Goal: Navigation & Orientation: Go to known website

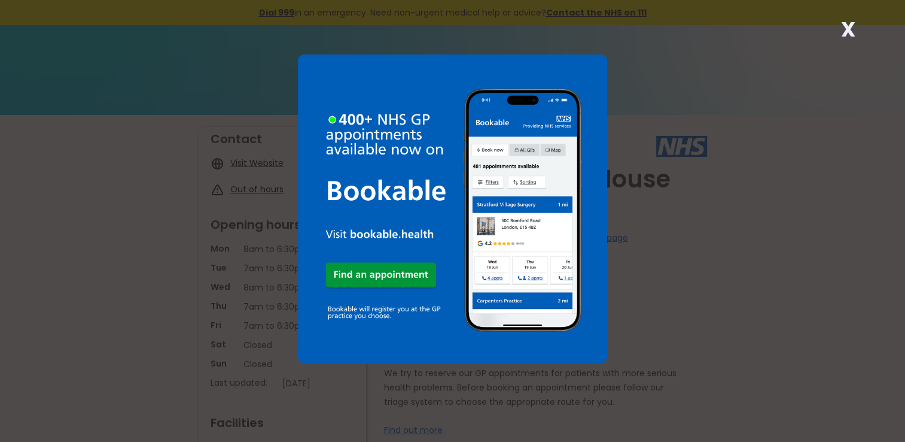
click at [170, 203] on div "X" at bounding box center [452, 221] width 905 height 442
click at [857, 30] on div "X" at bounding box center [848, 34] width 24 height 24
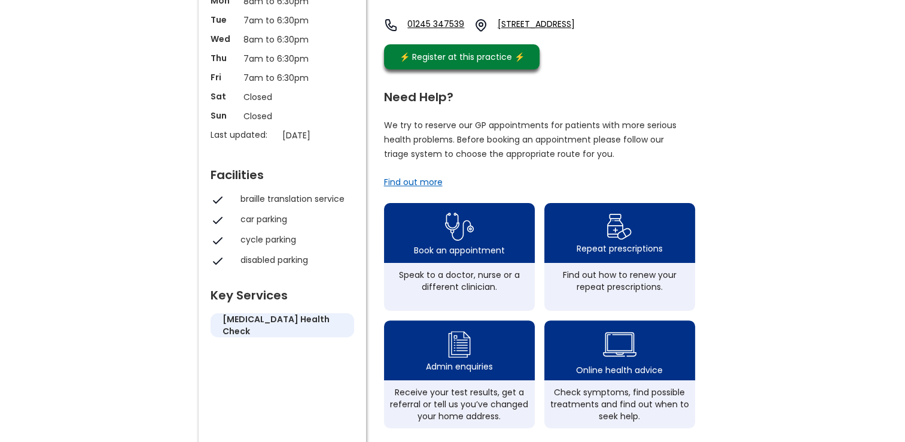
scroll to position [253, 0]
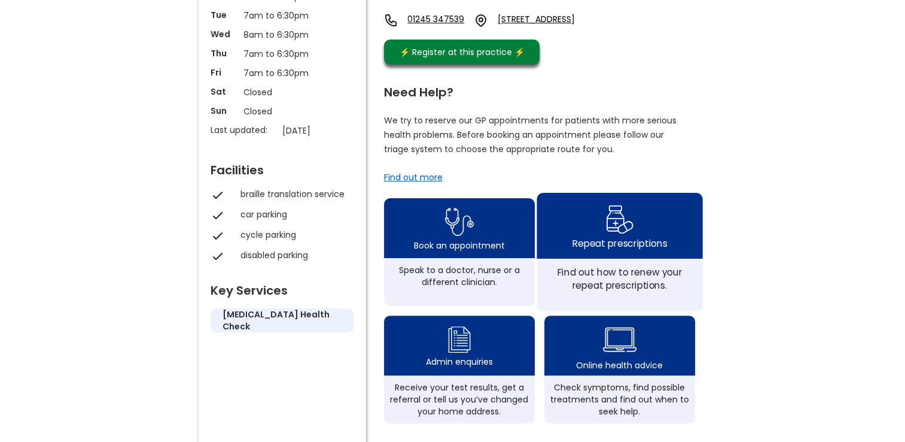
click at [607, 236] on div "Repeat prescriptions" at bounding box center [619, 242] width 95 height 13
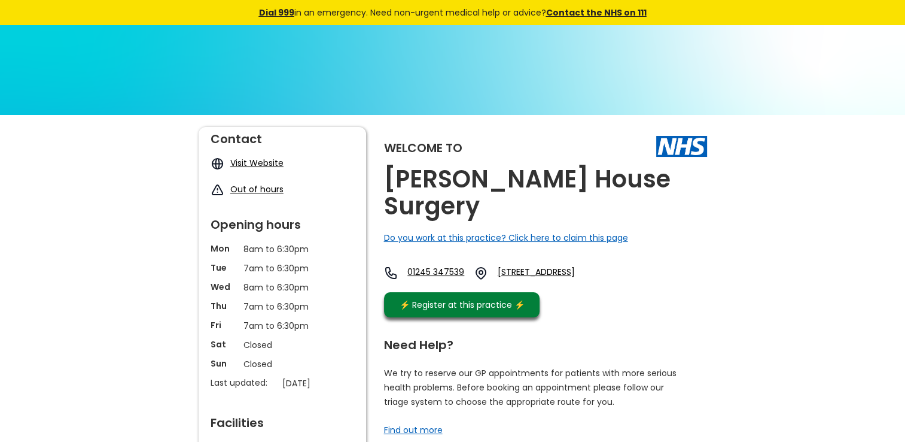
scroll to position [562, 0]
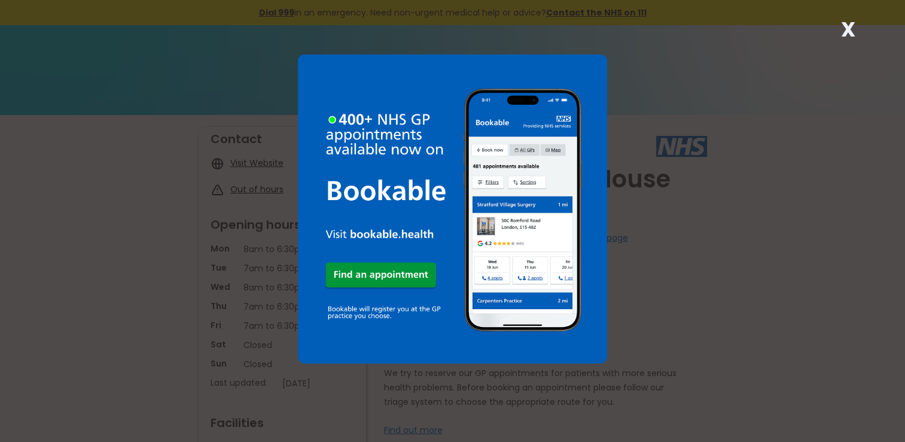
click at [851, 31] on strong "X" at bounding box center [848, 29] width 14 height 29
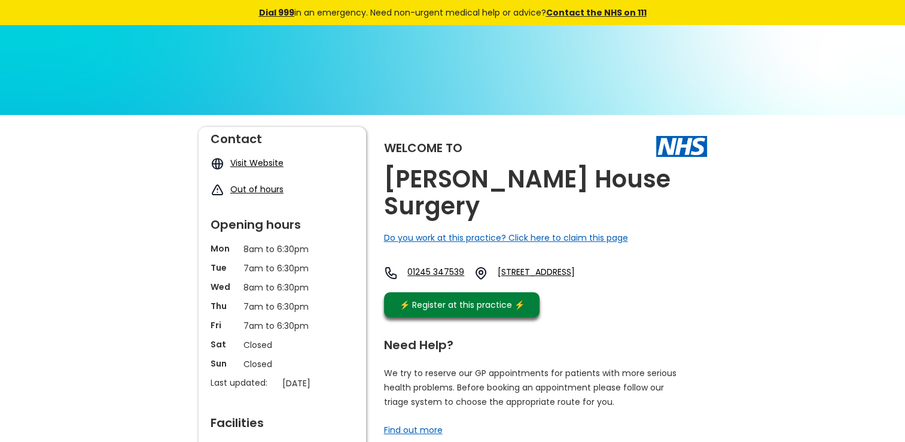
click at [250, 160] on link "Visit Website" at bounding box center [256, 163] width 53 height 12
